Goal: Information Seeking & Learning: Find specific fact

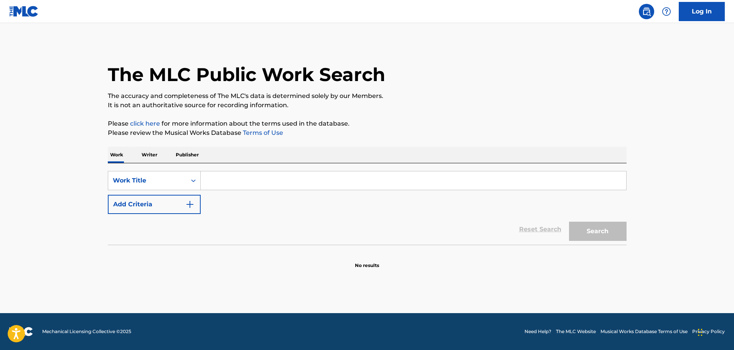
click at [229, 183] on input "Search Form" at bounding box center [413, 180] width 425 height 18
click at [151, 152] on p "Writer" at bounding box center [149, 155] width 20 height 16
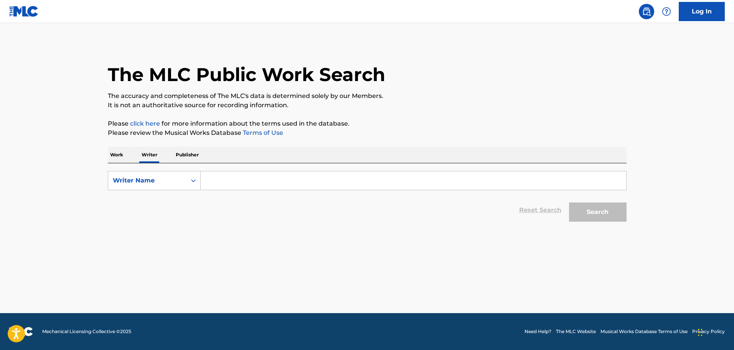
click at [223, 182] on input "Search Form" at bounding box center [413, 180] width 425 height 18
type input "lawrence swoope"
click at [569, 202] on button "Search" at bounding box center [598, 211] width 58 height 19
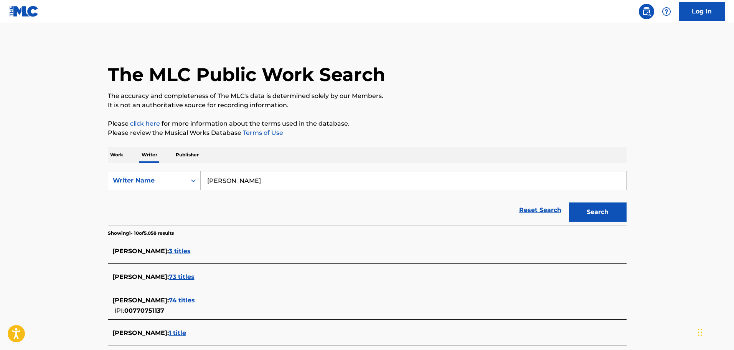
click at [191, 250] on span "3 titles" at bounding box center [180, 250] width 22 height 7
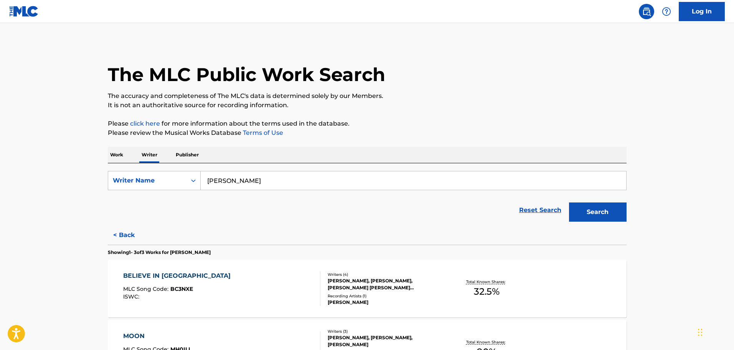
click at [352, 284] on div "LAWRENCE SWOOPE, ZACHARY PARADIS, TAYLOR HILL, JAYLON ASHAUN JENKINS" at bounding box center [386, 284] width 116 height 14
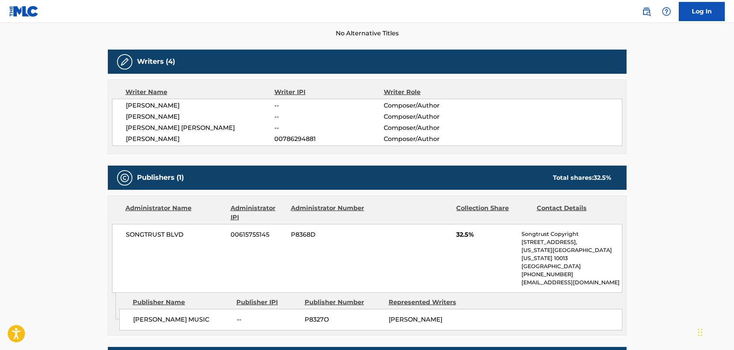
scroll to position [147, 0]
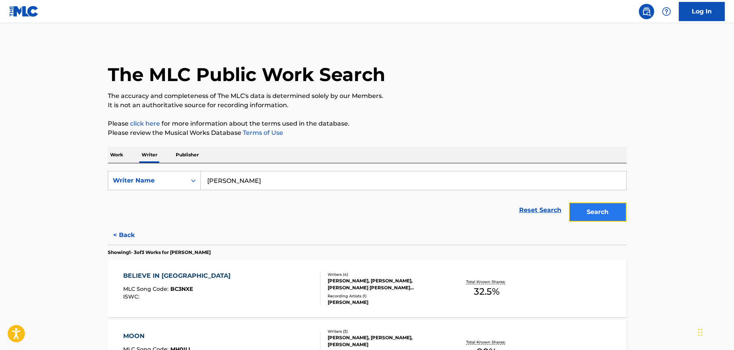
click at [607, 214] on button "Search" at bounding box center [598, 211] width 58 height 19
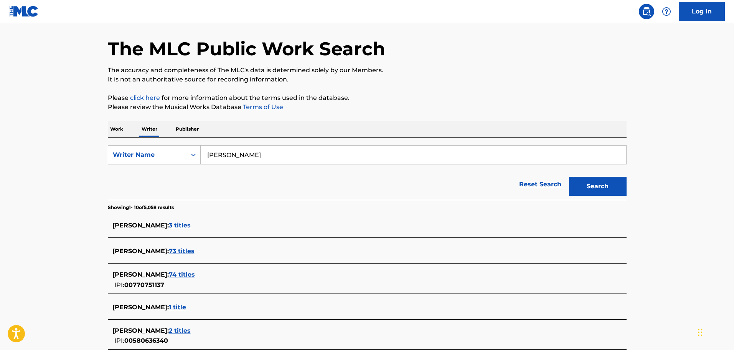
scroll to position [38, 0]
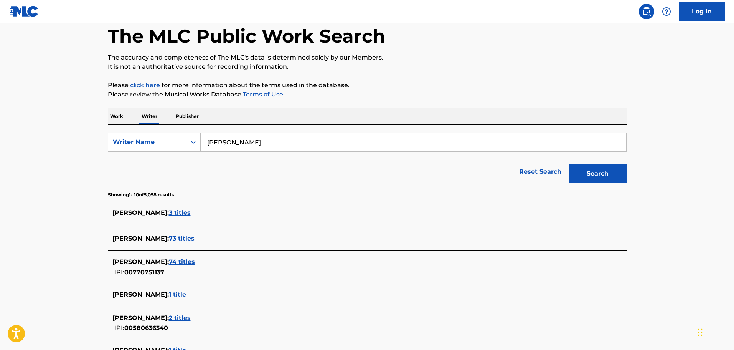
click at [187, 237] on span "73 titles" at bounding box center [182, 237] width 26 height 7
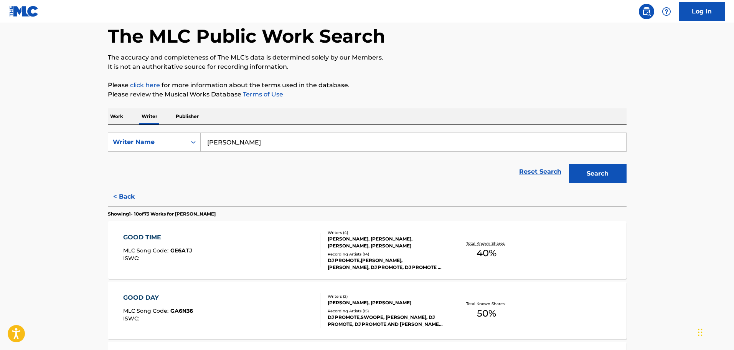
click at [385, 250] on div "Writers ( 4 ) CARLOS TREVINO, ALLEN SWOOPE, RAYMOND CASTRO, ELIZABETH LORRAINE …" at bounding box center [381, 249] width 123 height 41
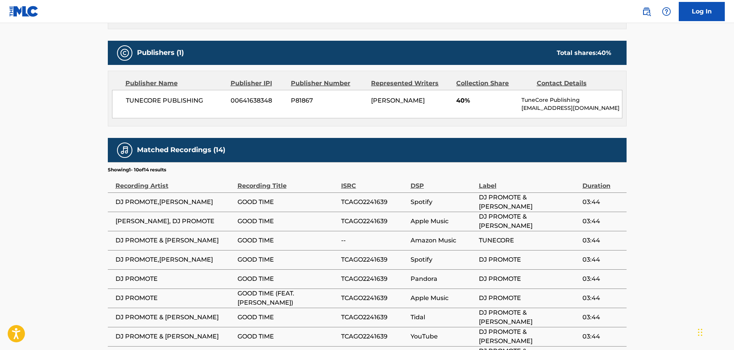
scroll to position [422, 0]
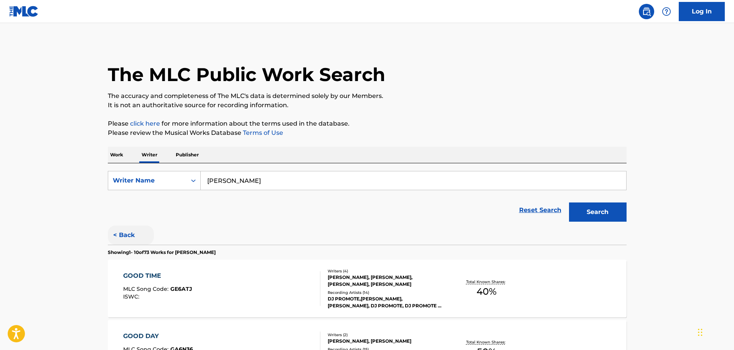
click at [118, 232] on button "< Back" at bounding box center [131, 234] width 46 height 19
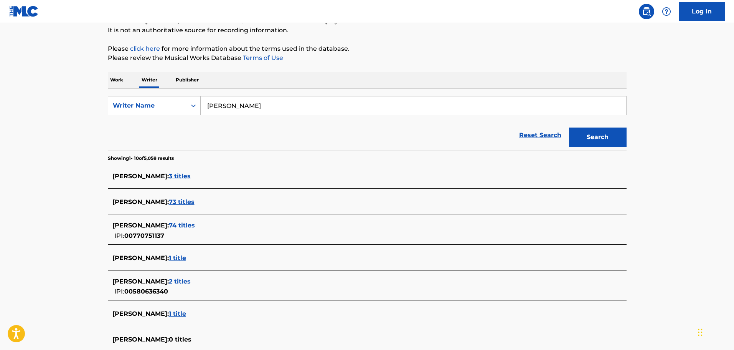
scroll to position [77, 0]
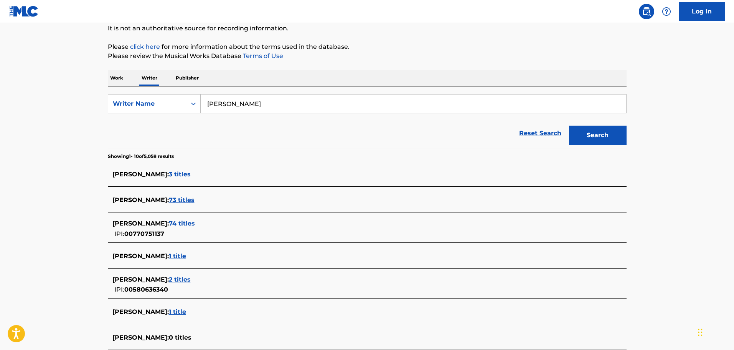
click at [186, 258] on span "1 title" at bounding box center [177, 255] width 17 height 7
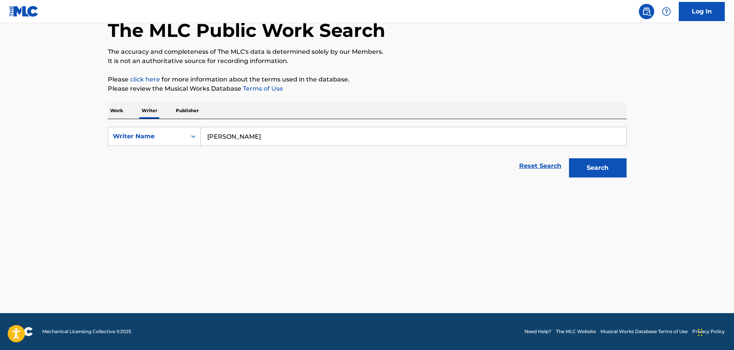
scroll to position [44, 0]
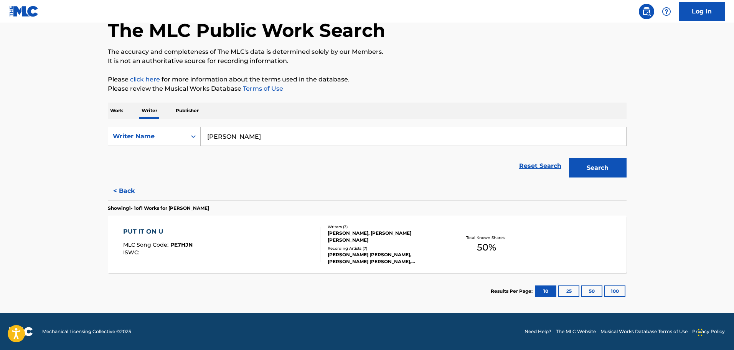
click at [381, 255] on div "LOUISE CHANTÁL, LOUISE CHANTÁL, LOUISE CHANTÁL, LOUISE CHANTÁL, LOUISE CHANTÁL" at bounding box center [386, 258] width 116 height 14
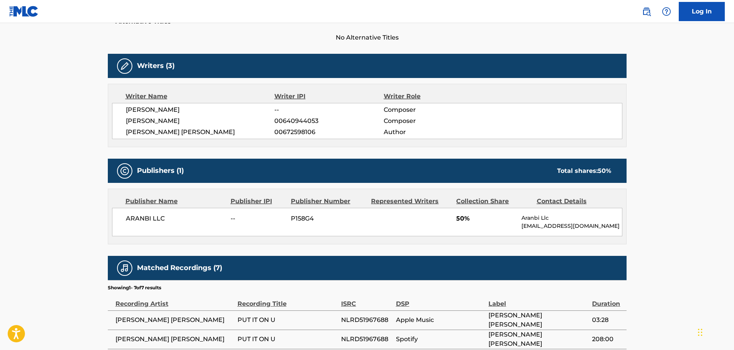
scroll to position [230, 0]
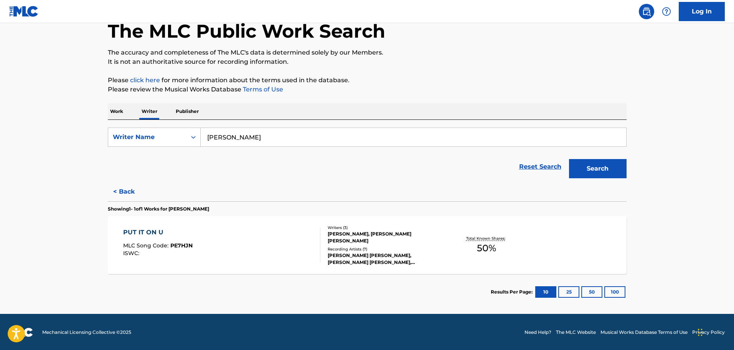
scroll to position [44, 0]
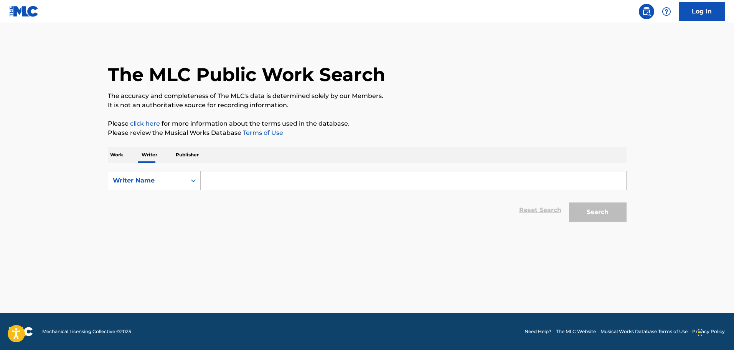
click at [218, 178] on input "Search Form" at bounding box center [413, 180] width 425 height 18
type input "[PERSON_NAME]"
click at [569, 202] on button "Search" at bounding box center [598, 211] width 58 height 19
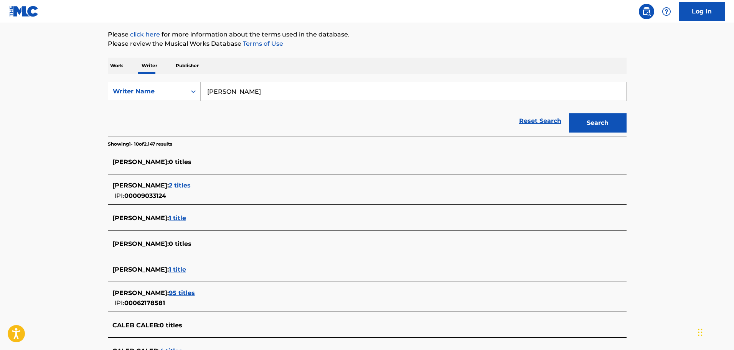
scroll to position [115, 0]
